Goal: Task Accomplishment & Management: Use online tool/utility

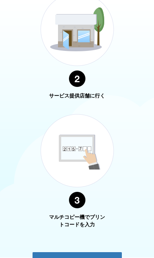
scroll to position [469, 0]
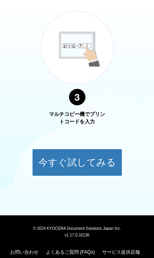
click at [54, 158] on button "今すぐ試してみる" at bounding box center [77, 162] width 90 height 27
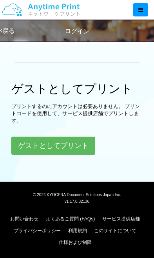
scroll to position [16, 0]
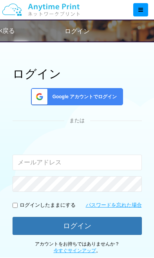
click at [33, 166] on input "email" at bounding box center [77, 163] width 129 height 16
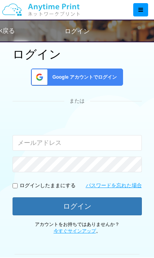
scroll to position [35, 0]
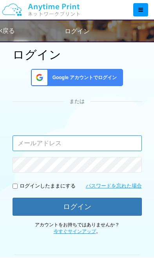
type input "[EMAIL_ADDRESS][DOMAIN_NAME]"
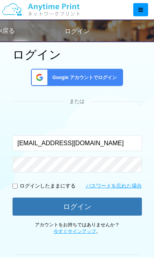
click at [17, 185] on input "checkbox" at bounding box center [15, 186] width 5 height 5
checkbox input "true"
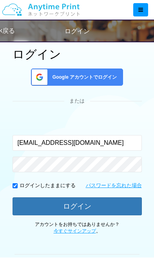
click at [116, 204] on button "ログイン" at bounding box center [77, 206] width 129 height 18
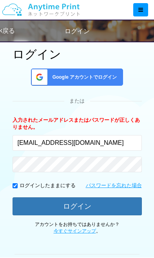
click at [108, 77] on span "Google アカウントでログイン" at bounding box center [83, 77] width 68 height 7
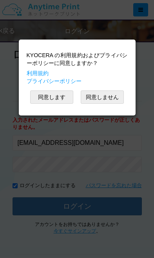
click at [60, 96] on button "同意します" at bounding box center [51, 96] width 43 height 13
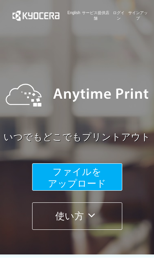
click at [44, 177] on button "ファイルを ​​アップロード" at bounding box center [77, 176] width 90 height 27
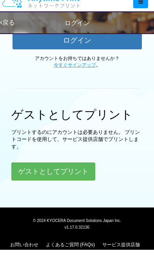
scroll to position [193, 0]
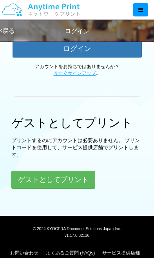
click at [33, 176] on button "ゲストとしてプリント" at bounding box center [53, 180] width 84 height 18
click at [53, 179] on button "ゲストとしてプリント" at bounding box center [53, 180] width 84 height 18
click at [44, 176] on button "ゲストとしてプリント" at bounding box center [53, 180] width 84 height 18
click at [29, 179] on button "ゲストとしてプリント" at bounding box center [53, 180] width 84 height 18
click at [38, 183] on button "ゲストとしてプリント" at bounding box center [53, 180] width 84 height 18
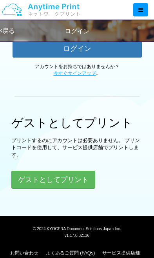
click at [70, 176] on button "ゲストとしてプリント" at bounding box center [53, 180] width 84 height 18
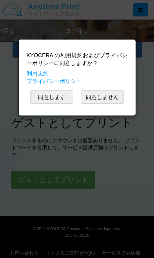
click at [47, 95] on button "同意します" at bounding box center [51, 96] width 43 height 13
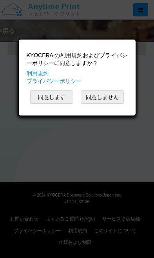
scroll to position [16, 0]
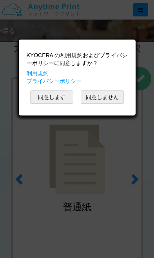
click at [38, 93] on button "同意します" at bounding box center [51, 96] width 43 height 13
click at [43, 94] on button "同意します" at bounding box center [51, 96] width 43 height 13
click at [46, 100] on button "同意します" at bounding box center [51, 96] width 43 height 13
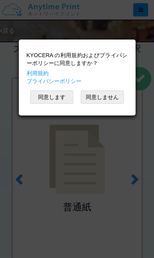
click at [44, 101] on button "同意します" at bounding box center [51, 96] width 43 height 13
click at [39, 100] on button "同意します" at bounding box center [51, 96] width 43 height 13
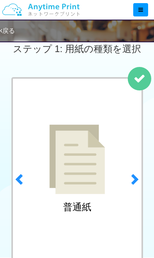
click at [134, 190] on link "next" at bounding box center [135, 177] width 21 height 200
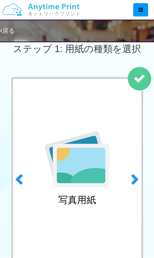
click at [81, 185] on img at bounding box center [77, 159] width 65 height 56
click at [135, 177] on span at bounding box center [134, 179] width 12 height 12
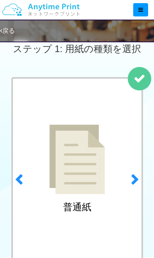
click at [137, 179] on span at bounding box center [134, 179] width 12 height 12
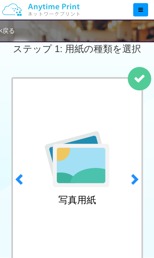
click at [79, 172] on img at bounding box center [77, 159] width 65 height 56
click at [136, 83] on link "next" at bounding box center [135, 177] width 21 height 200
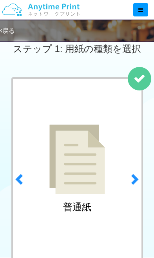
click at [141, 182] on link "next" at bounding box center [135, 177] width 21 height 200
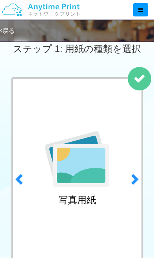
click at [140, 183] on link "next" at bounding box center [135, 177] width 21 height 200
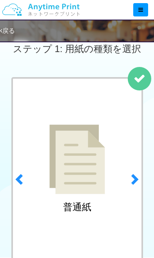
click at [141, 184] on link "next" at bounding box center [135, 177] width 21 height 200
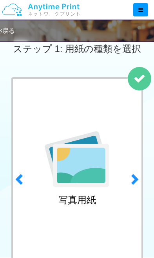
click at [76, 175] on img at bounding box center [77, 159] width 65 height 56
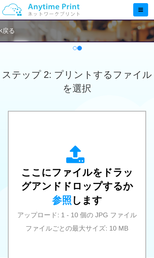
scroll to position [241, 0]
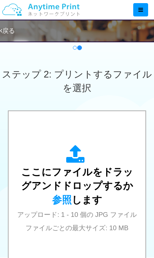
click at [103, 190] on div "ここにファイルをドラッグアンドドロップするか 参照 します アップロード: 1 - 10 個の JPG ファイル ファイルごとの最大サイズ: 10 MB" at bounding box center [76, 189] width 121 height 89
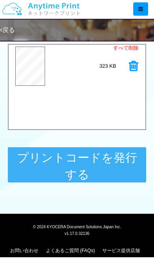
scroll to position [386, 0]
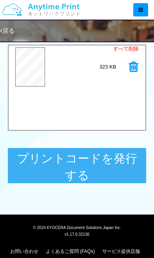
click at [54, 164] on button "プリントコードを発行する" at bounding box center [77, 165] width 139 height 35
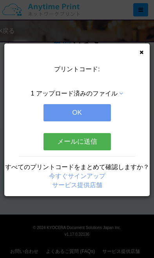
scroll to position [0, 0]
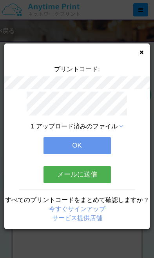
click at [101, 146] on button "OK" at bounding box center [76, 145] width 67 height 17
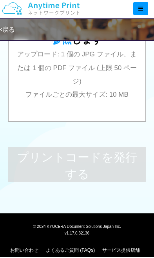
scroll to position [386, 0]
